Goal: Information Seeking & Learning: Learn about a topic

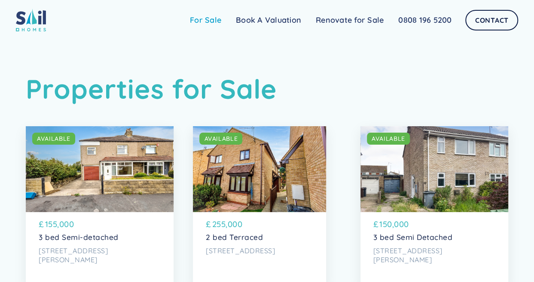
click at [199, 21] on link "For Sale" at bounding box center [205, 20] width 46 height 17
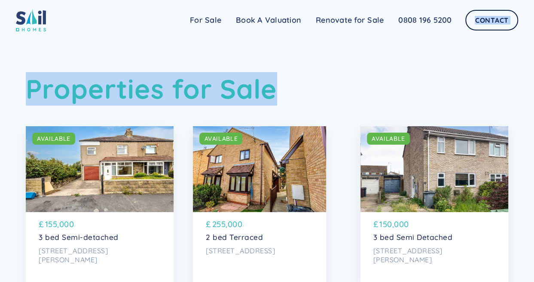
drag, startPoint x: 431, startPoint y: 29, endPoint x: 544, endPoint y: 20, distance: 113.7
click at [533, 20] on html "Sail Home For Sale FAQs Blog Testimonials Renovate for Sale Book A Valuation Re…" at bounding box center [267, 141] width 534 height 282
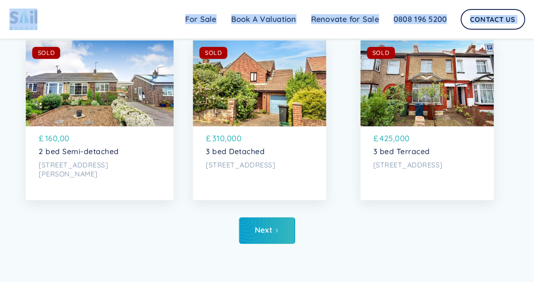
scroll to position [3538, 0]
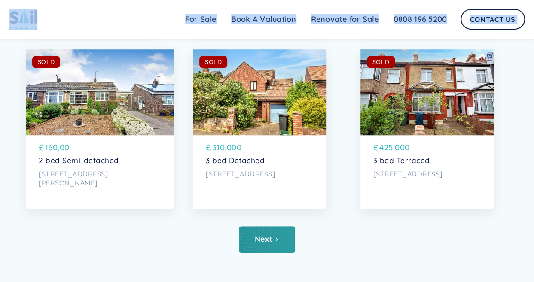
click at [281, 253] on link "Next" at bounding box center [267, 239] width 56 height 27
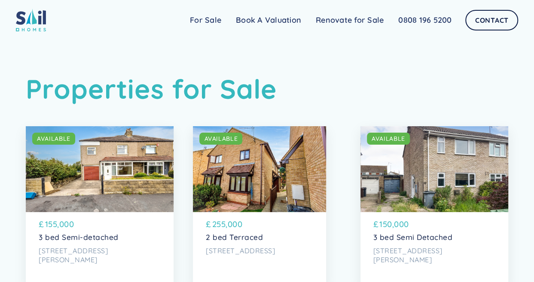
click at [271, 173] on div "SOLD AVAILABLE" at bounding box center [259, 169] width 133 height 86
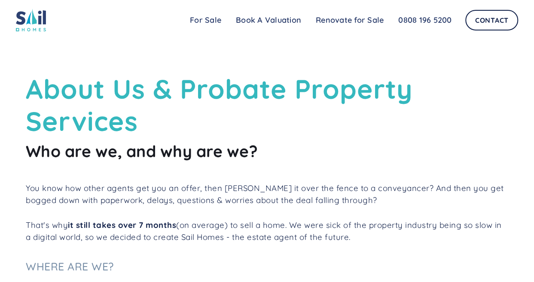
click at [530, 10] on div "Sail Home For Sale FAQs Blog Testimonials Renovate for Sale Book A Valuation Re…" at bounding box center [267, 20] width 534 height 40
click at [207, 17] on link "For Sale" at bounding box center [205, 20] width 46 height 17
